Goal: Navigation & Orientation: Find specific page/section

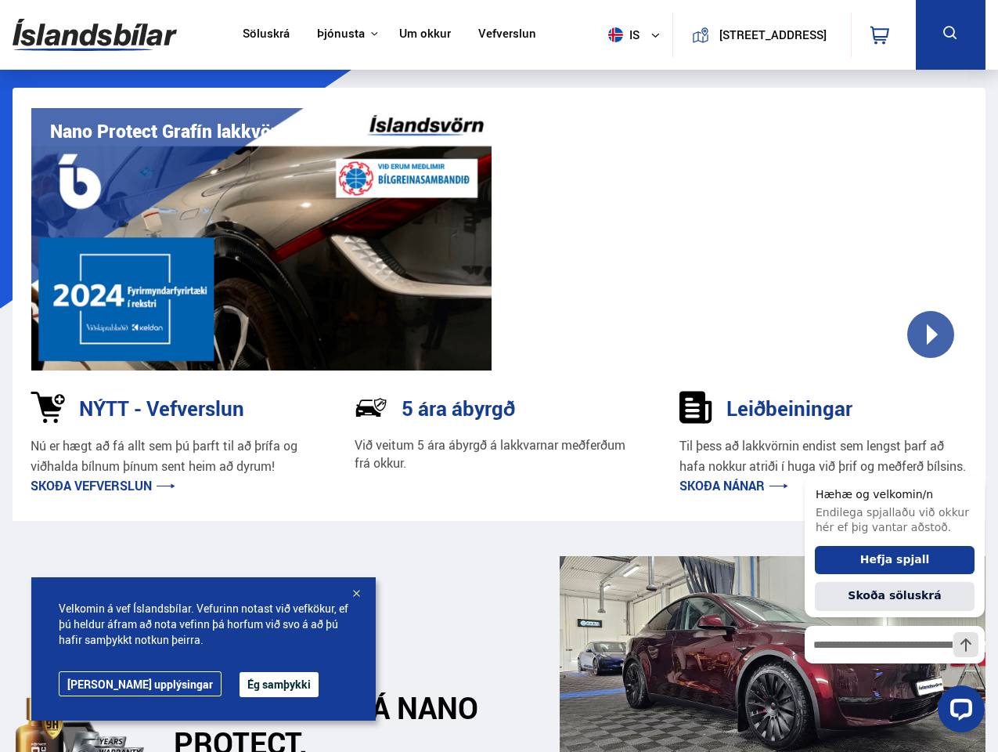
click at [95, 34] on img at bounding box center [95, 34] width 164 height 51
click at [619, 34] on span "is" at bounding box center [621, 34] width 39 height 15
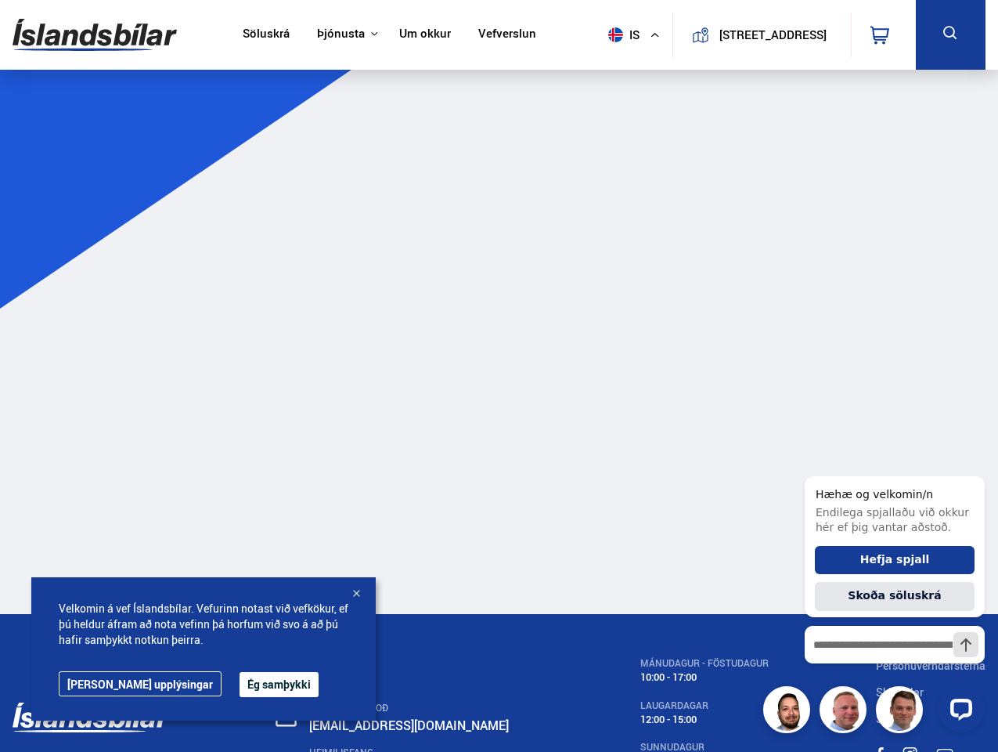
click at [883, 34] on icon at bounding box center [880, 35] width 19 height 19
click at [951, 34] on icon at bounding box center [951, 33] width 20 height 20
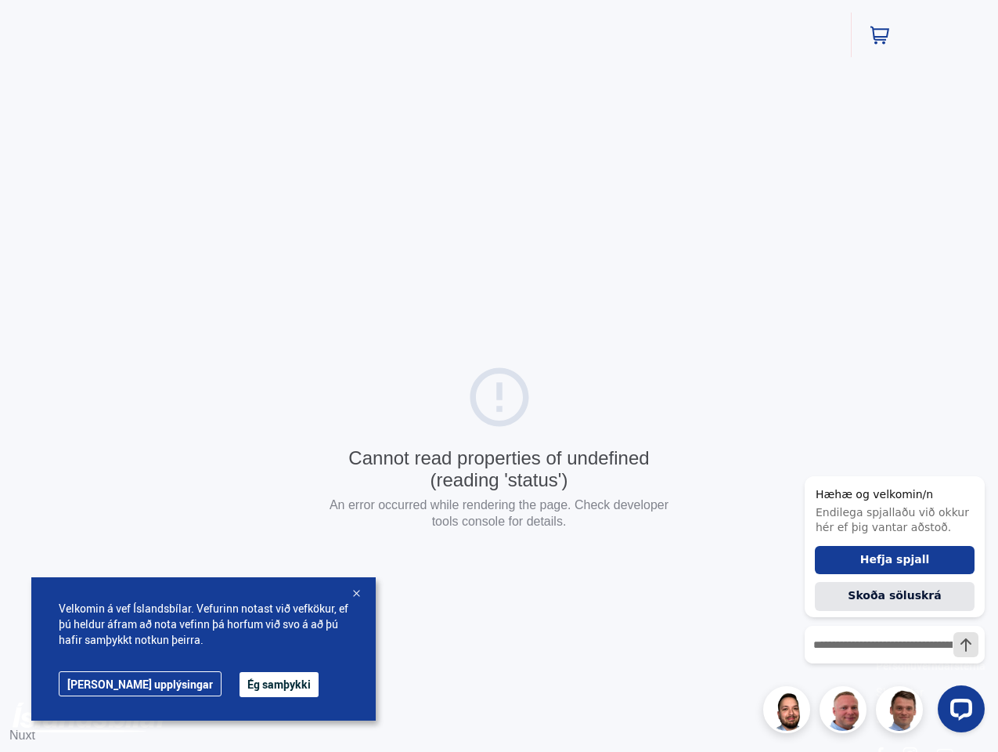
click at [240, 684] on button "Ég samþykki" at bounding box center [279, 684] width 79 height 25
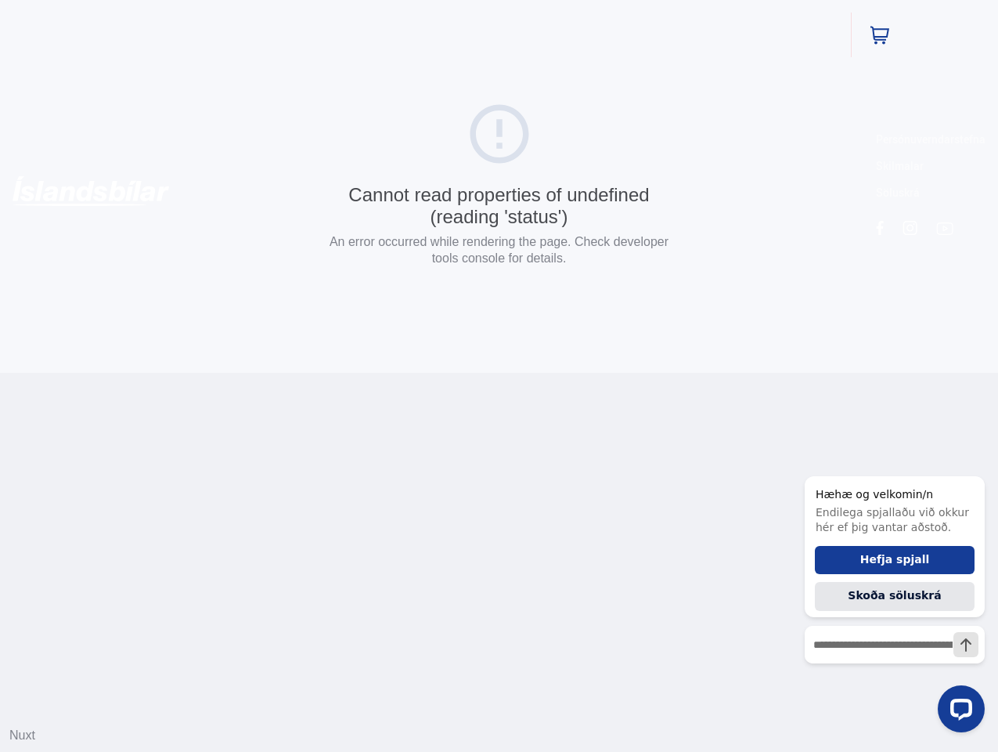
click at [356, 373] on html "Söluskrá Þjónusta Íslandsbílar [DOMAIN_NAME] Íslandsvörn Leiðbeiningar Um okkur…" at bounding box center [499, 186] width 998 height 373
